Goal: Task Accomplishment & Management: Use online tool/utility

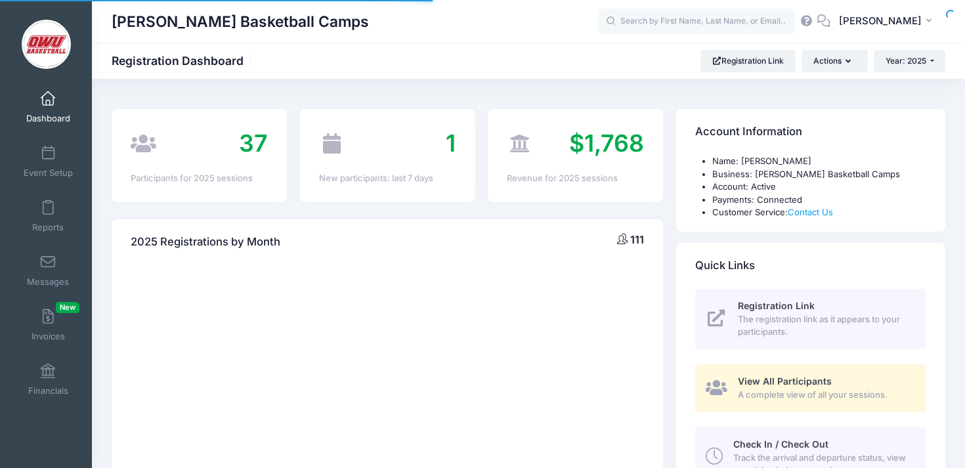
select select
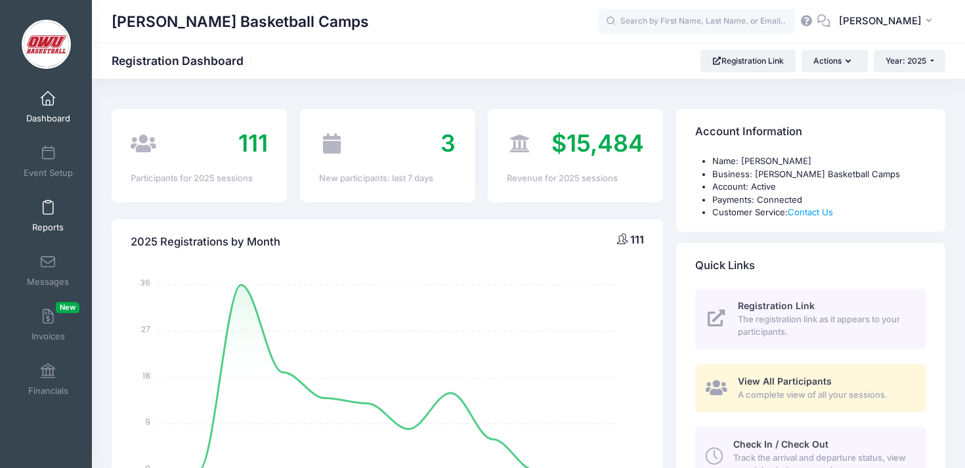
click at [41, 215] on link "Reports" at bounding box center [48, 216] width 62 height 46
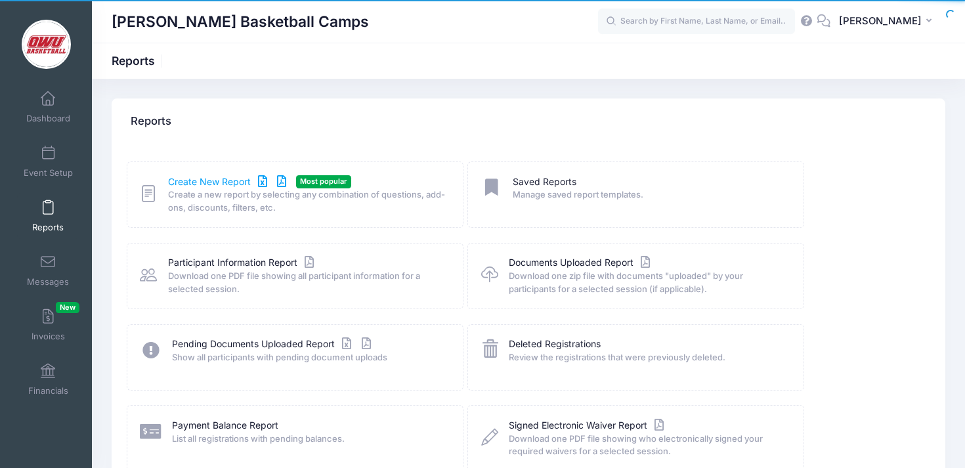
click at [193, 178] on link "Create New Report" at bounding box center [229, 182] width 122 height 14
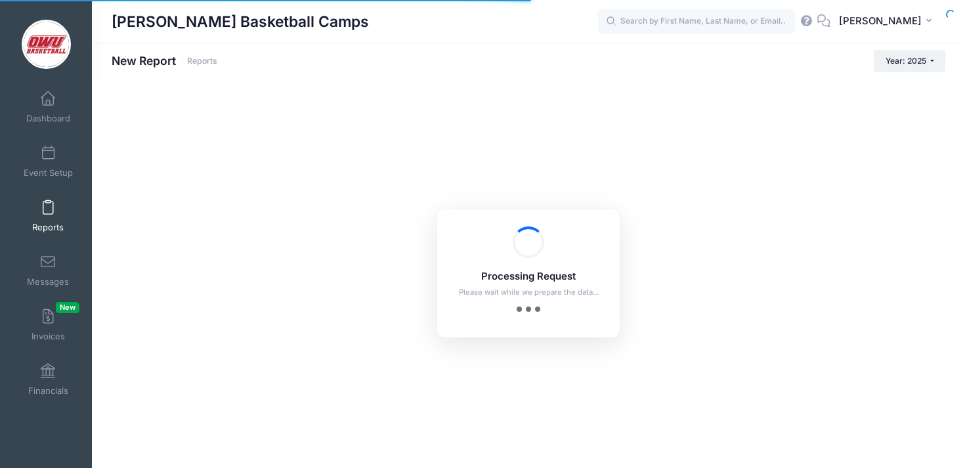
checkbox input "true"
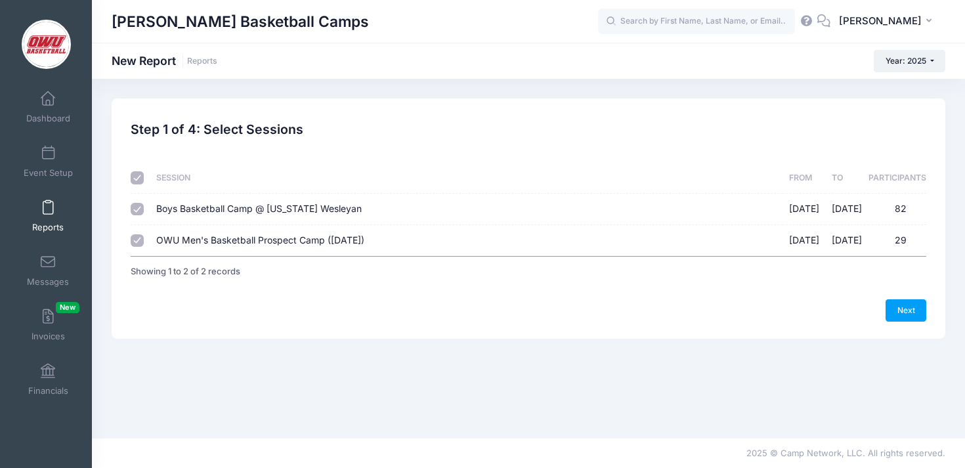
click at [252, 205] on span "Boys Basketball Camp @ [US_STATE] Wesleyan" at bounding box center [258, 208] width 205 height 11
click at [144, 205] on input "Boys Basketball Camp @ [US_STATE] Wesleyan [DATE] - [DATE] 82" at bounding box center [137, 209] width 13 height 13
checkbox input "false"
click at [904, 305] on link "Next" at bounding box center [905, 310] width 41 height 22
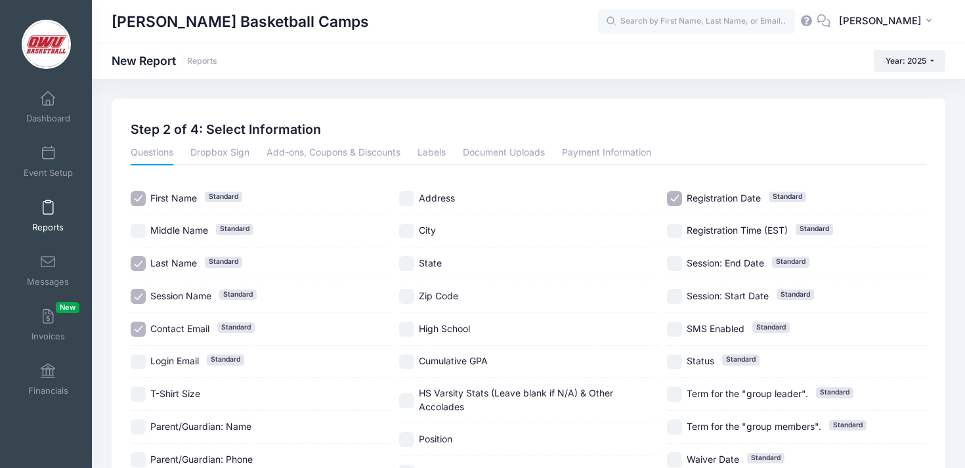
scroll to position [38, 0]
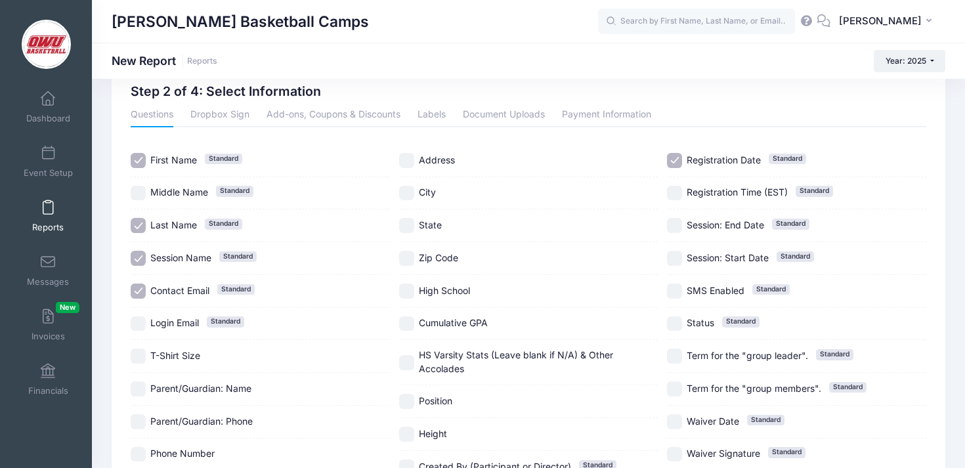
click at [180, 251] on span "Session Name Standard" at bounding box center [180, 258] width 61 height 14
checkbox input "false"
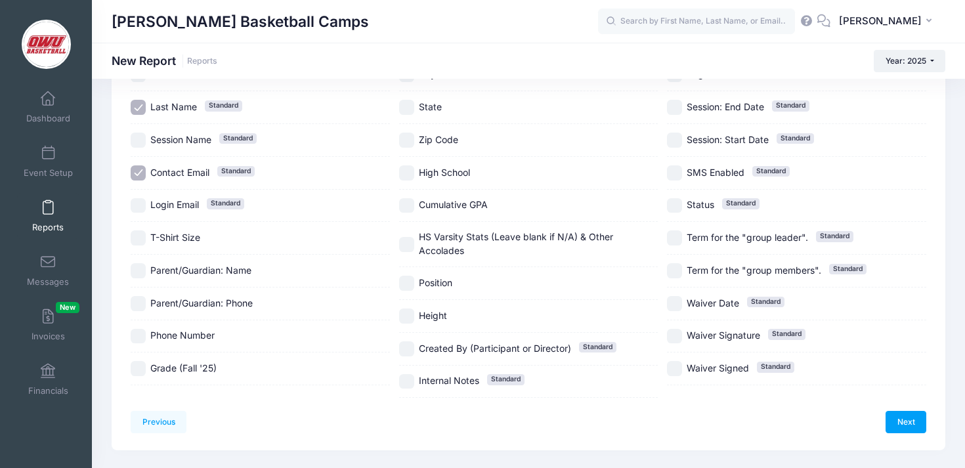
scroll to position [169, 0]
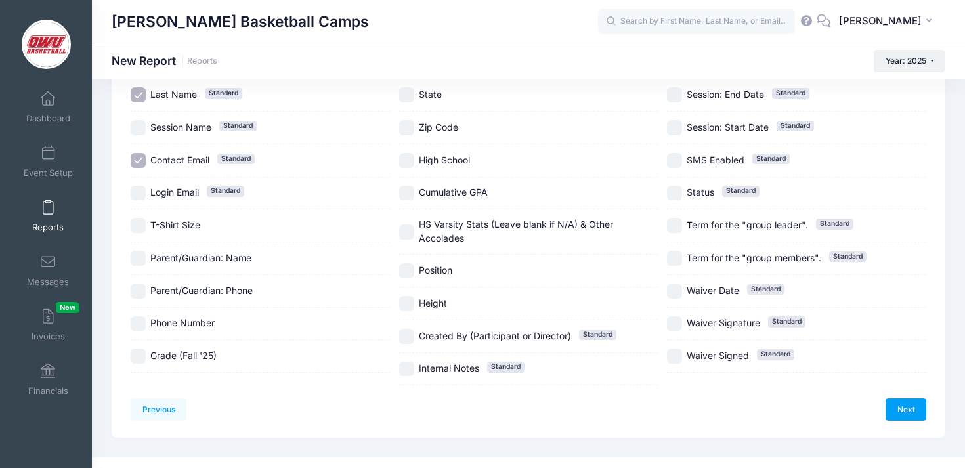
click at [207, 195] on label "Login Email Standard" at bounding box center [260, 193] width 259 height 15
checkbox input "true"
click at [906, 406] on link "Next" at bounding box center [905, 409] width 41 height 22
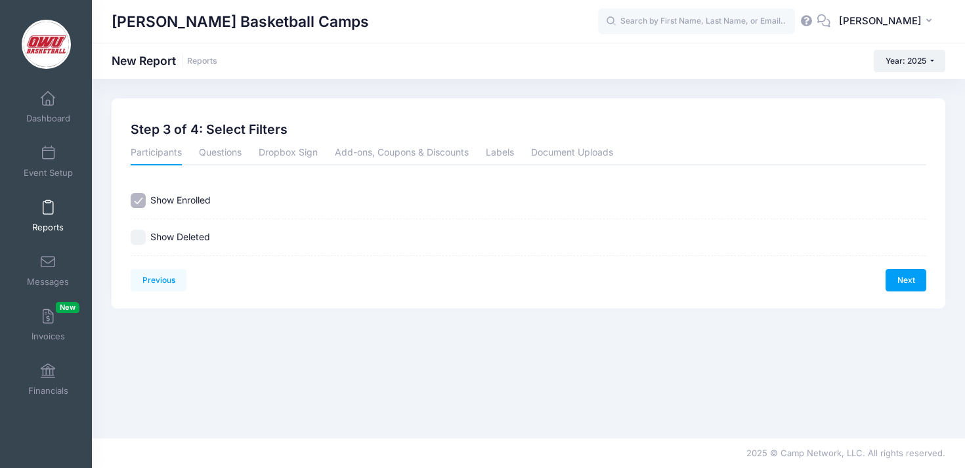
click at [929, 285] on div "Previous Next Step 3 of 4: Select Filters 1 Select Sessions 2 Select Informatio…" at bounding box center [529, 203] width 834 height 210
click at [916, 285] on link "Next" at bounding box center [905, 280] width 41 height 22
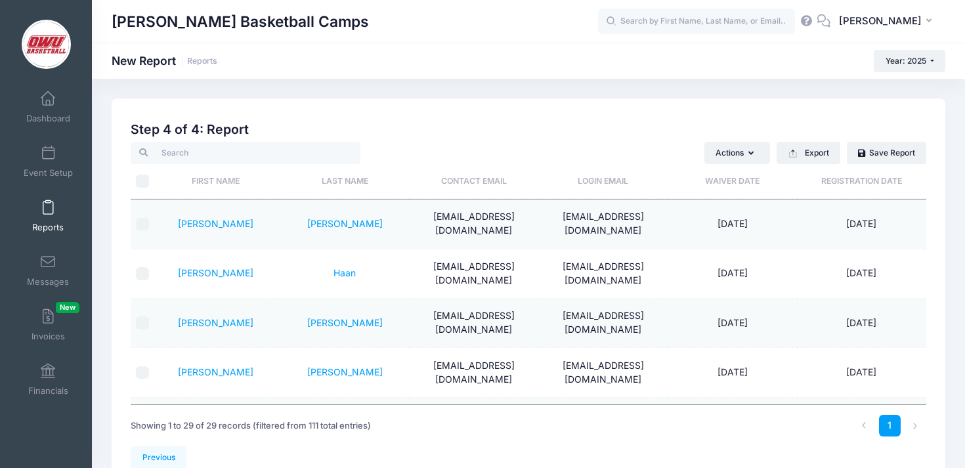
click at [482, 184] on th "Contact Email" at bounding box center [474, 181] width 129 height 35
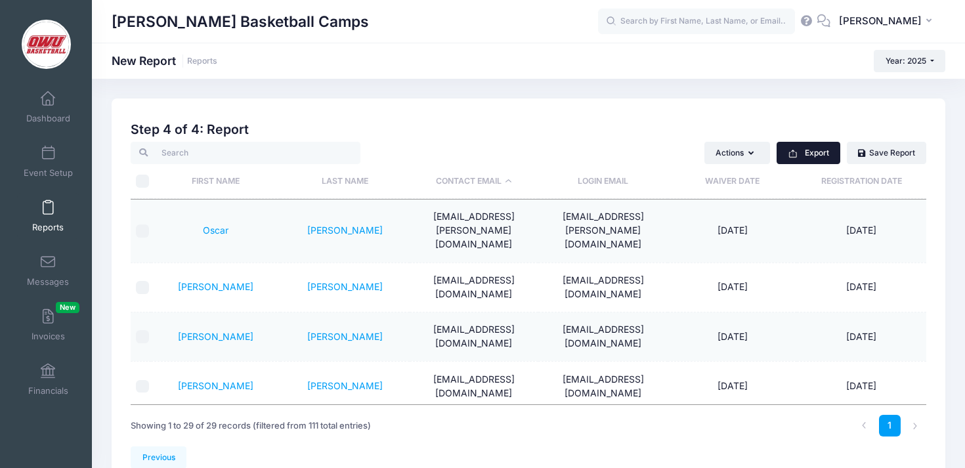
click at [822, 153] on button "Export" at bounding box center [808, 153] width 64 height 22
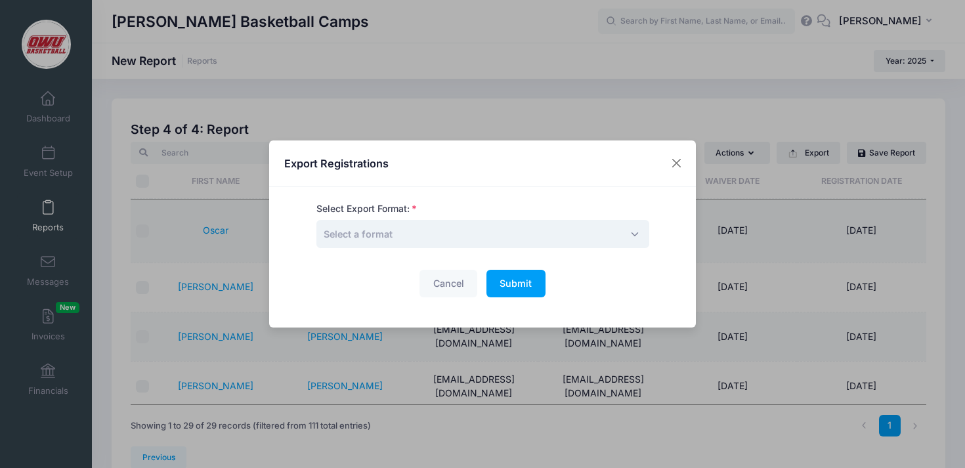
click at [526, 234] on span "Select a format" at bounding box center [482, 234] width 333 height 28
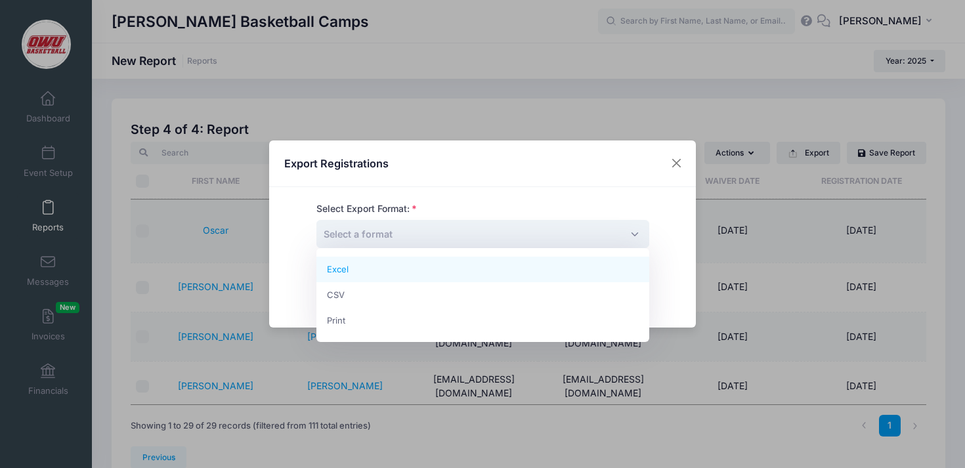
select select "excel"
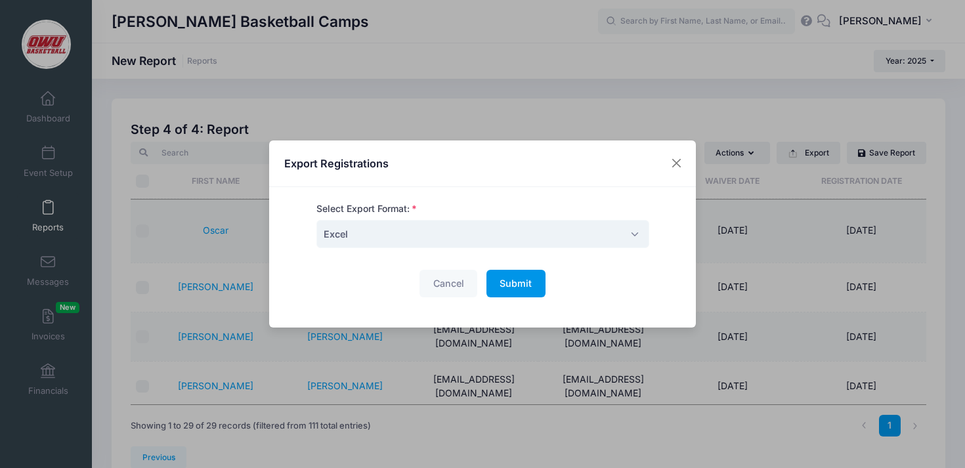
click at [530, 285] on span "Submit" at bounding box center [515, 283] width 32 height 11
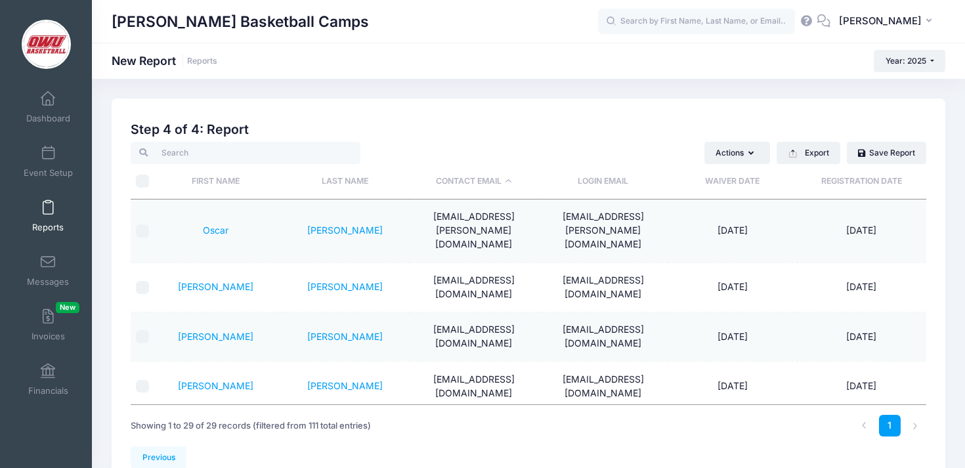
click at [378, 95] on div "David Vogel Basketball Camps New Report Reports Year: 2025 Year: 2025 Year: 2024" at bounding box center [528, 292] width 873 height 427
click at [72, 106] on link "Dashboard" at bounding box center [48, 107] width 62 height 46
